Goal: Information Seeking & Learning: Learn about a topic

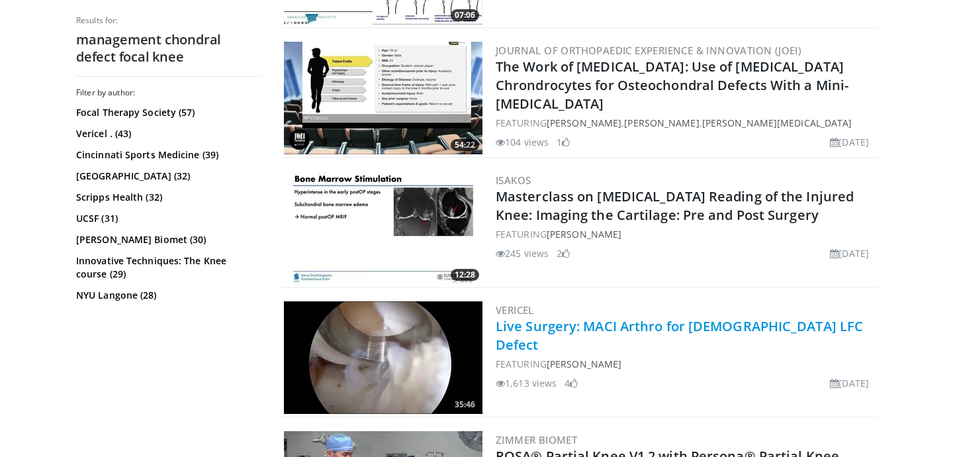
scroll to position [1185, 0]
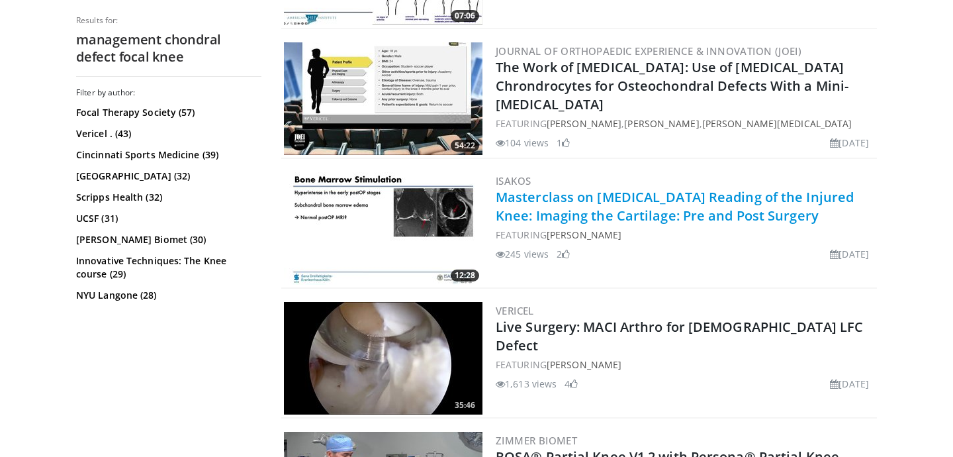
click at [594, 191] on link "Masterclass on [MEDICAL_DATA] Reading of the Injured Knee: Imaging the Cartilag…" at bounding box center [675, 206] width 358 height 36
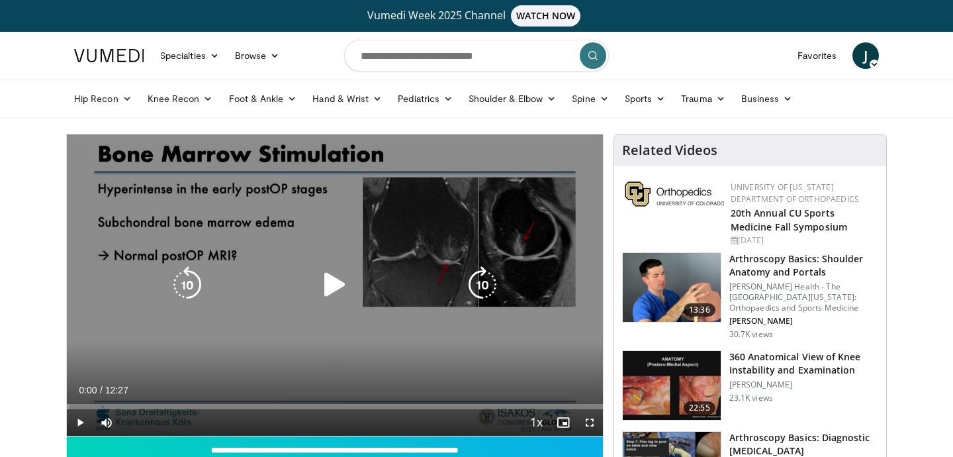
click at [332, 292] on icon "Video Player" at bounding box center [334, 284] width 37 height 37
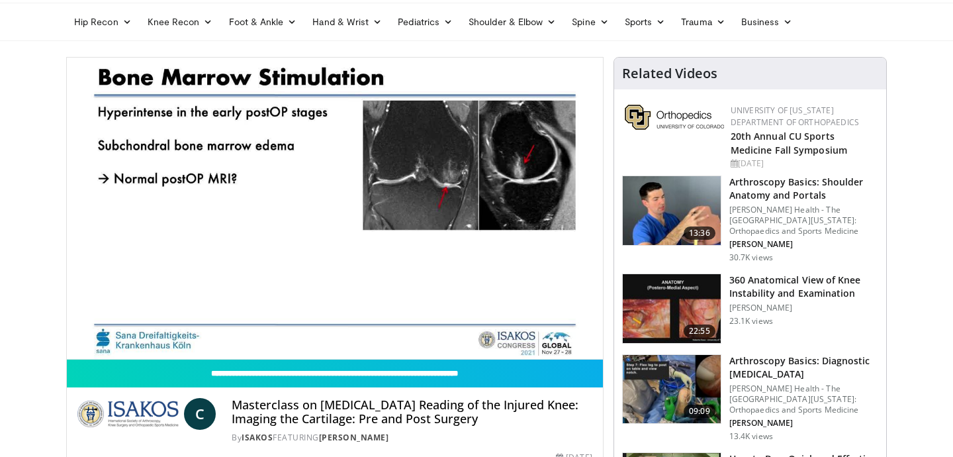
scroll to position [65, 0]
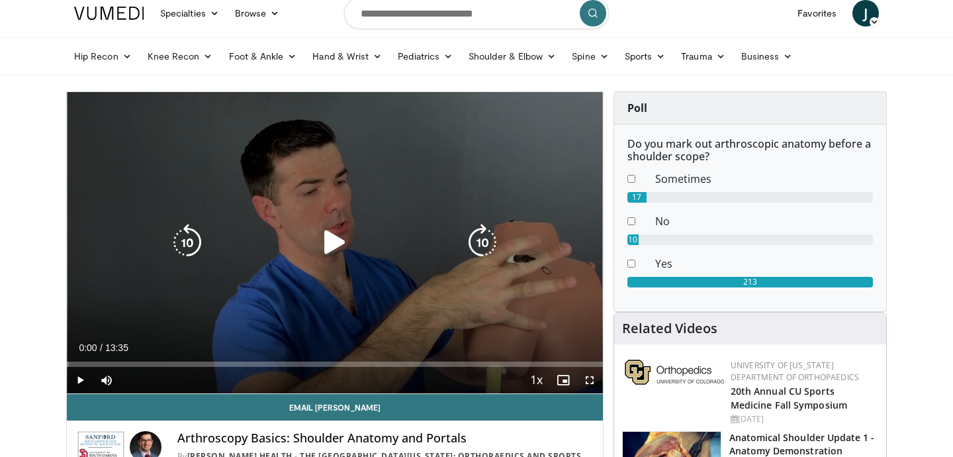
scroll to position [43, 0]
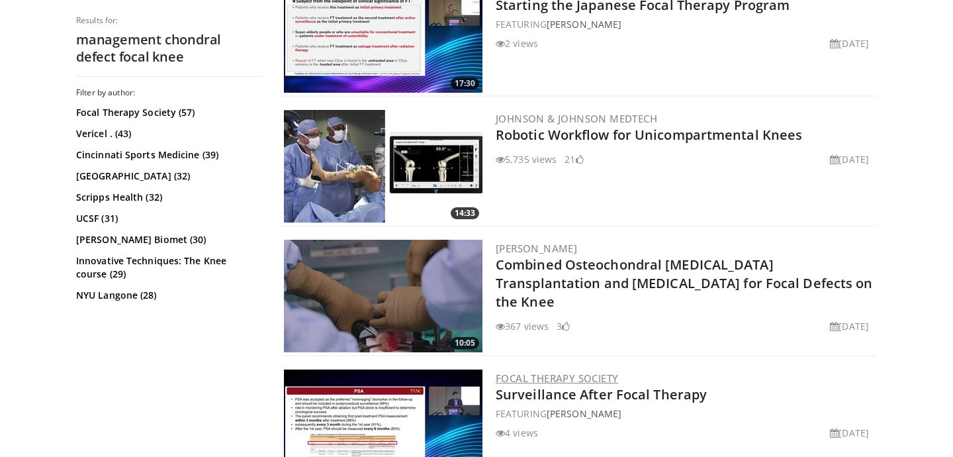
scroll to position [2935, 0]
